Goal: Information Seeking & Learning: Check status

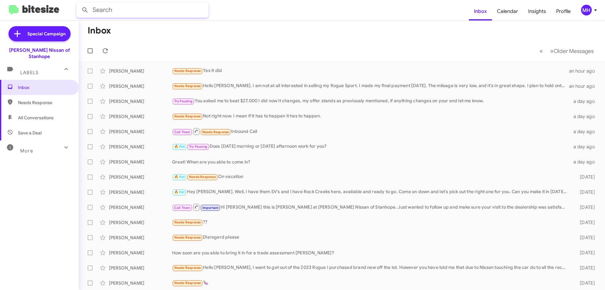
click at [120, 12] on input "text" at bounding box center [142, 10] width 132 height 15
click at [79, 4] on button at bounding box center [85, 10] width 13 height 13
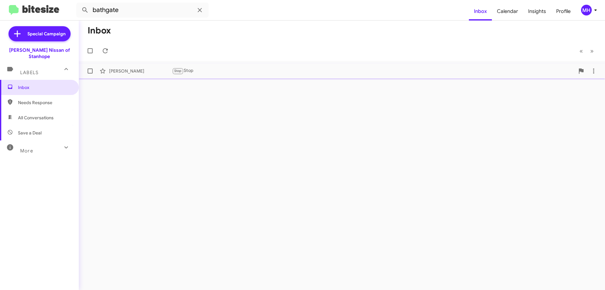
click at [252, 67] on div "Stop Stop" at bounding box center [373, 70] width 403 height 7
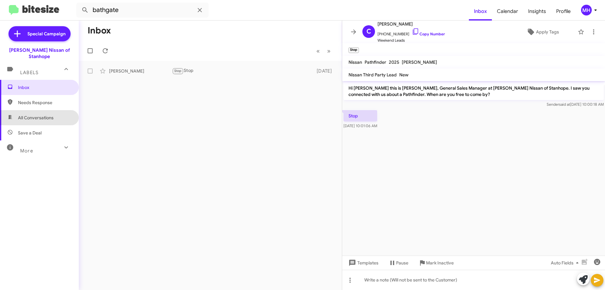
click at [40, 114] on span "All Conversations" at bounding box center [36, 117] width 36 height 6
type input "in:all-conversations"
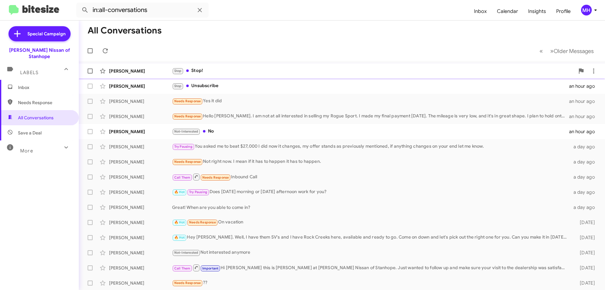
click at [247, 70] on div "Stop Stop!" at bounding box center [373, 70] width 403 height 7
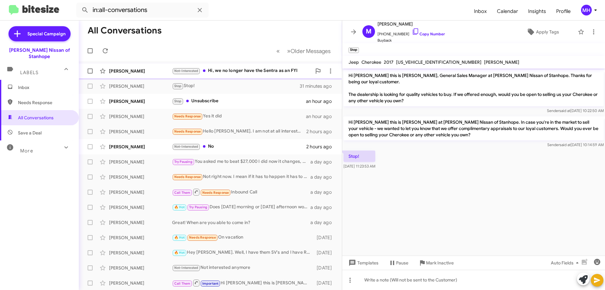
click at [230, 69] on div "Not-Interested Hi, we no longer have the Sentra as an FYI" at bounding box center [242, 70] width 140 height 7
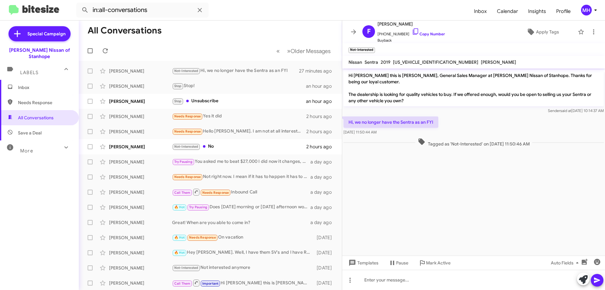
click at [34, 84] on span "Inbox" at bounding box center [45, 87] width 54 height 6
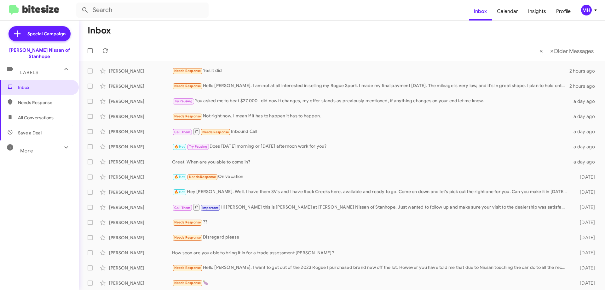
click at [29, 114] on span "All Conversations" at bounding box center [36, 117] width 36 height 6
type input "in:all-conversations"
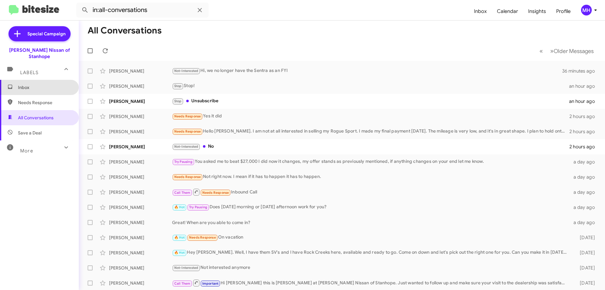
click at [45, 84] on span "Inbox" at bounding box center [45, 87] width 54 height 6
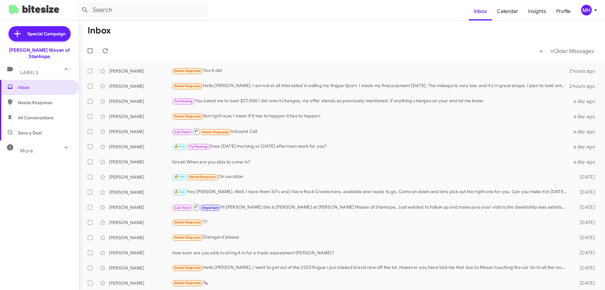
click at [27, 114] on span "All Conversations" at bounding box center [36, 117] width 36 height 6
type input "in:all-conversations"
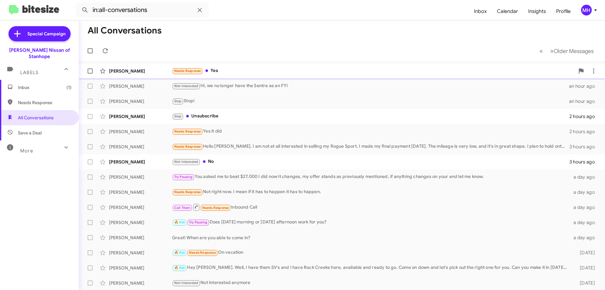
click at [275, 70] on div "Needs Response Yes" at bounding box center [373, 70] width 403 height 7
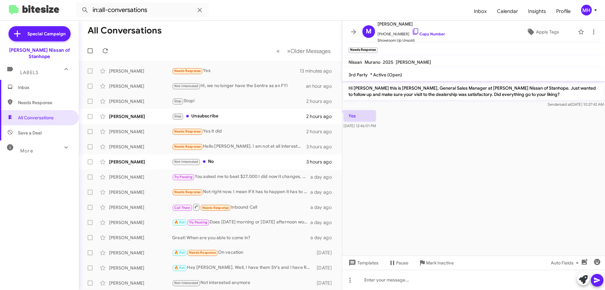
click at [50, 84] on span "Inbox" at bounding box center [45, 87] width 54 height 6
